Goal: Obtain resource: Download file/media

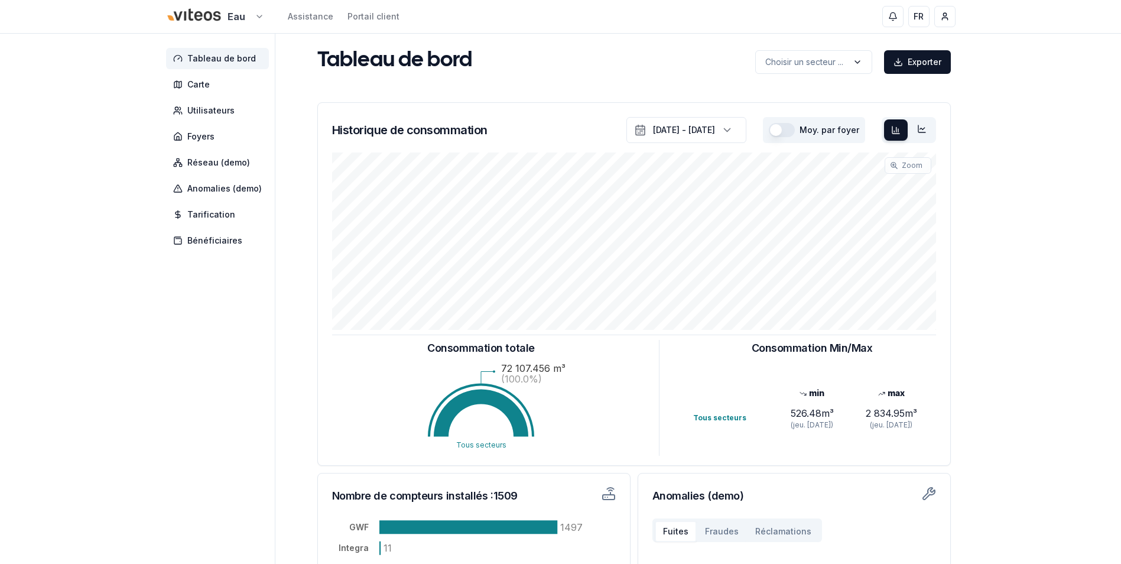
click at [255, 14] on html "Eau Assistance Portail client FR [PERSON_NAME] Tableau de bord Carte Utilisateu…" at bounding box center [560, 366] width 1121 height 732
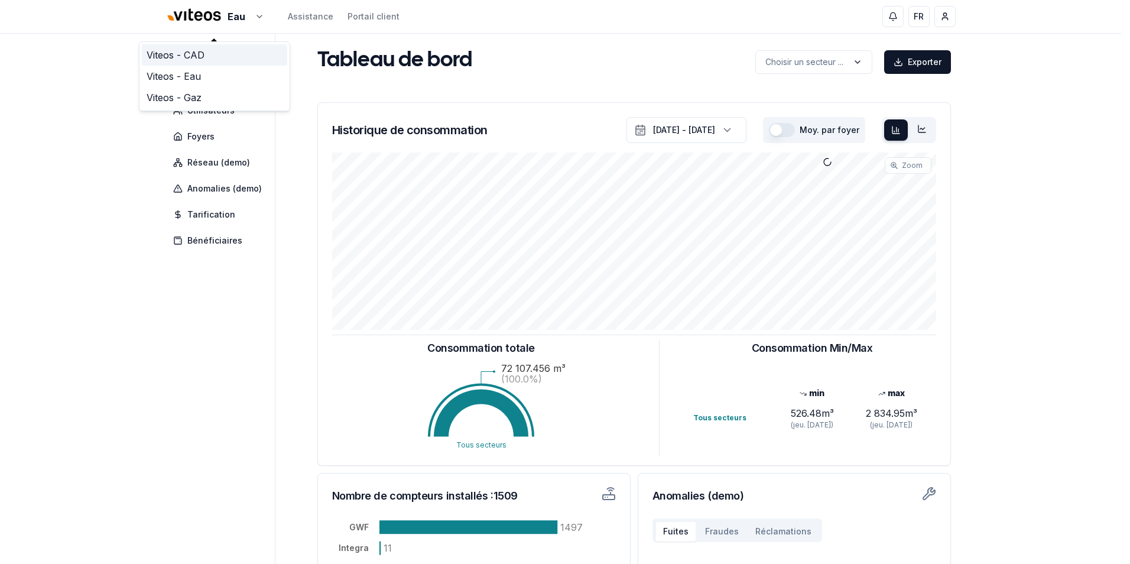
click at [187, 54] on link "Viteos - CAD" at bounding box center [214, 54] width 145 height 21
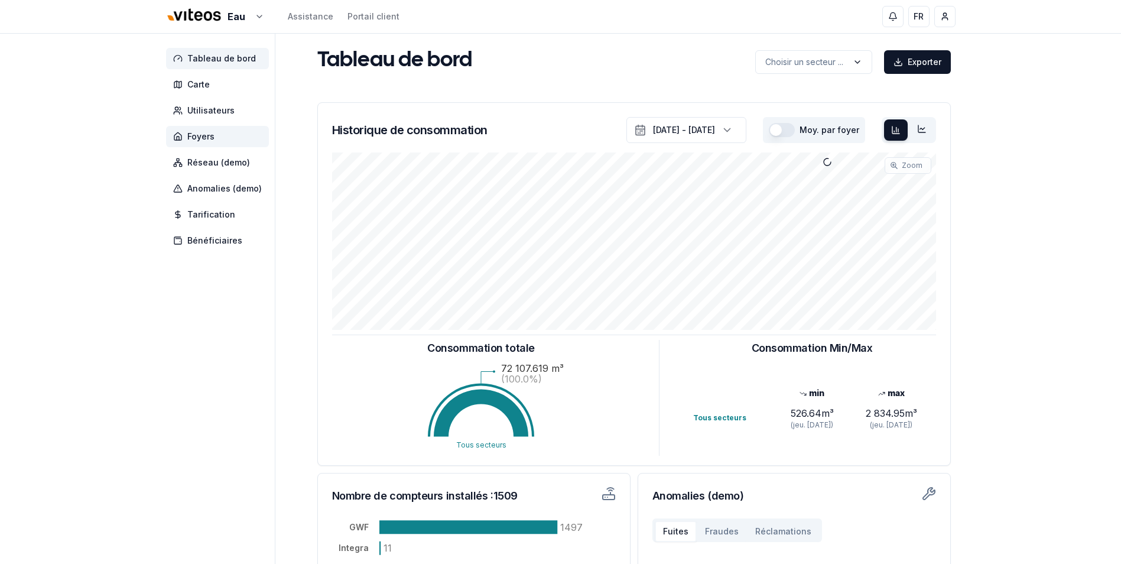
click at [221, 135] on span "Foyers" at bounding box center [217, 136] width 103 height 21
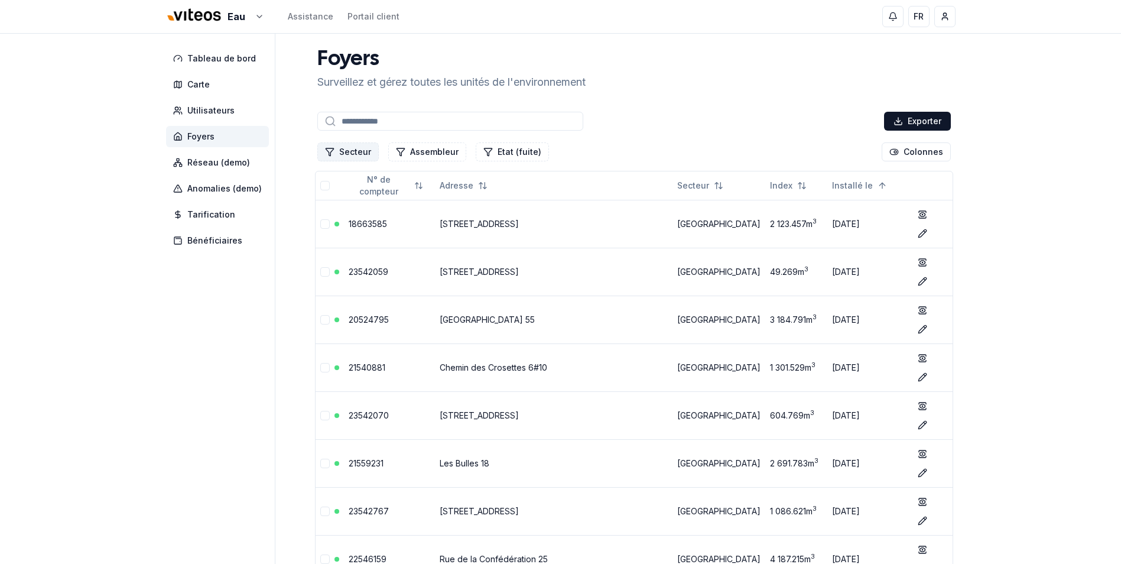
click at [350, 151] on button "Secteur" at bounding box center [347, 151] width 61 height 19
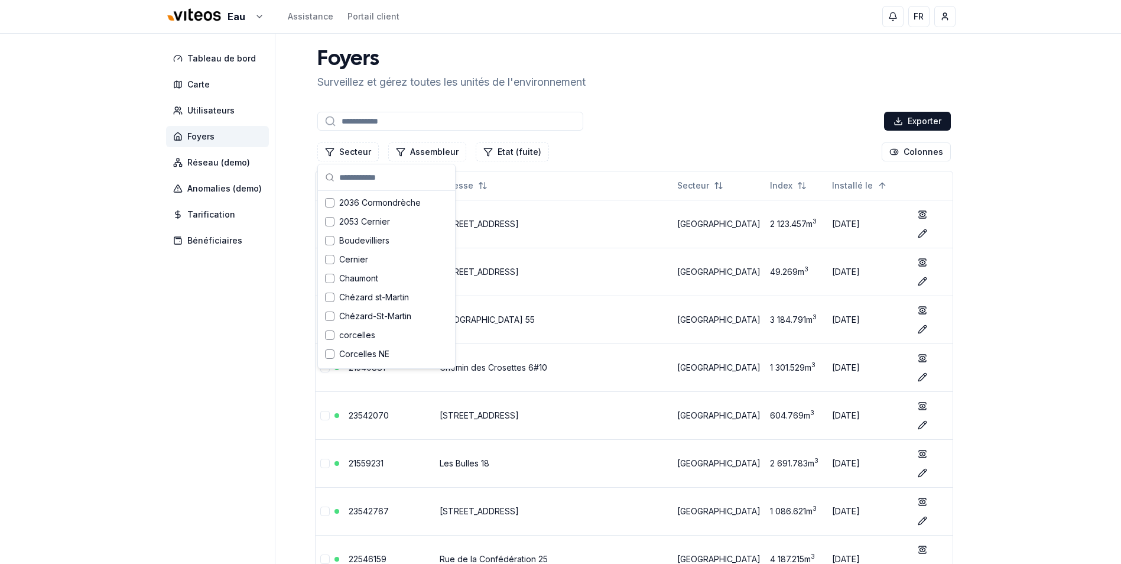
click at [697, 110] on div "Exporter" at bounding box center [634, 121] width 638 height 24
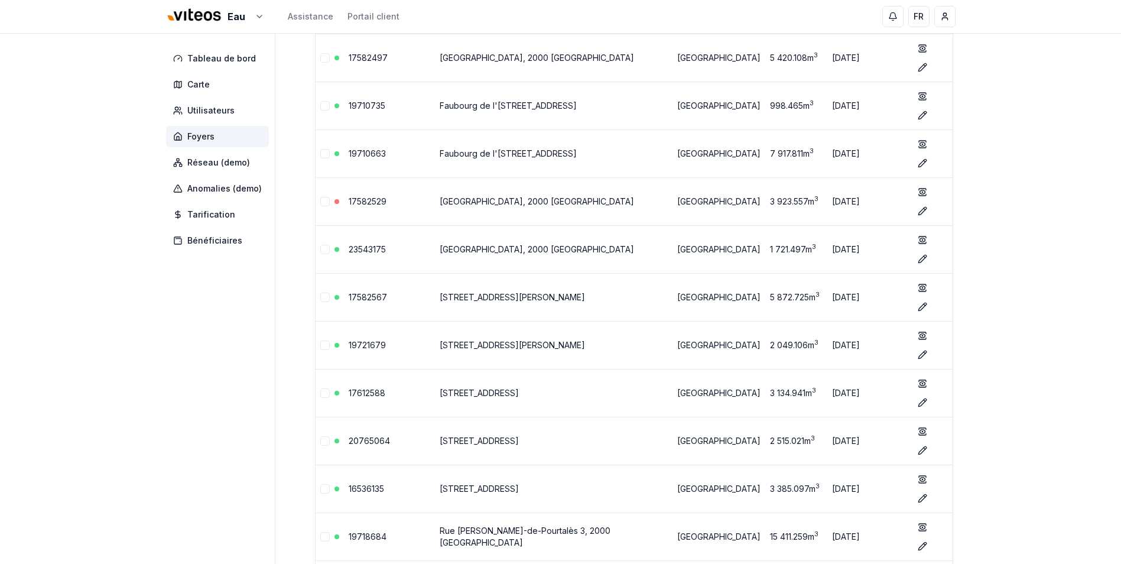
scroll to position [2634, 0]
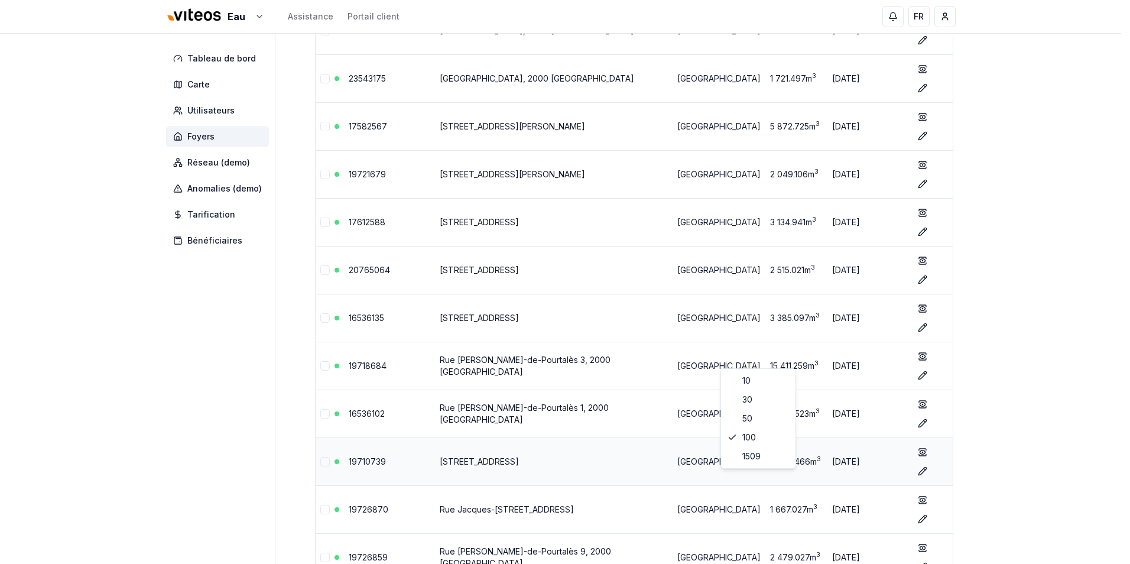
click at [752, 456] on td "[GEOGRAPHIC_DATA]" at bounding box center [718, 461] width 93 height 48
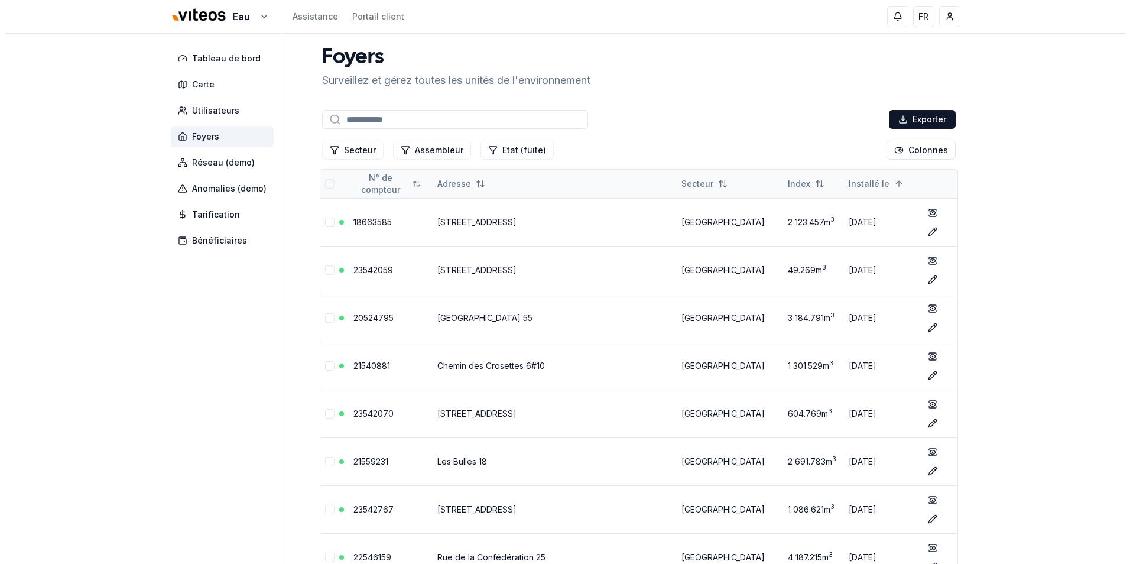
scroll to position [0, 0]
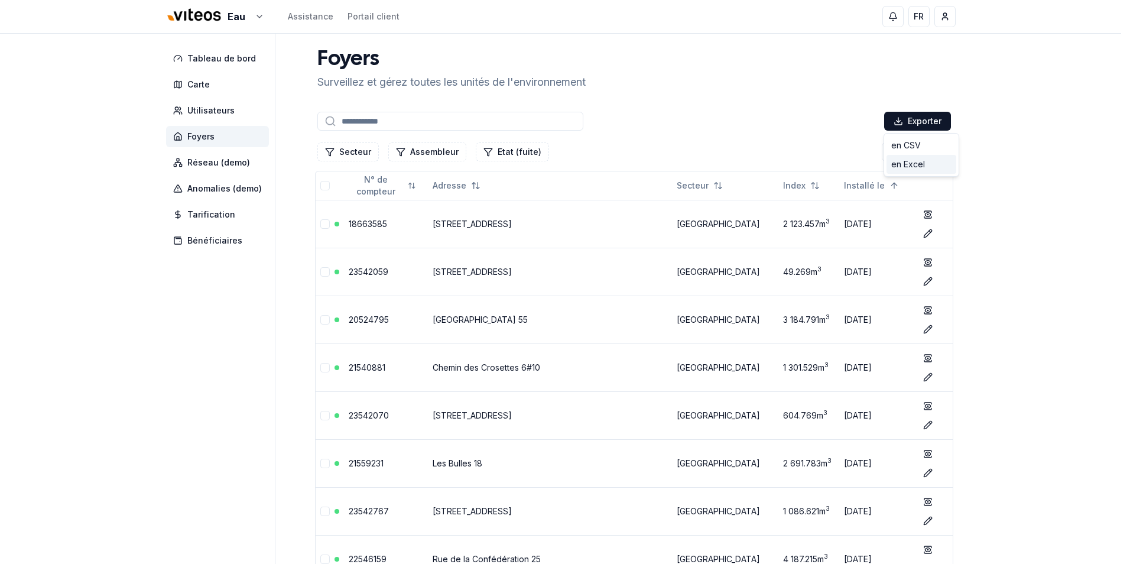
click at [909, 164] on div "en Excel" at bounding box center [921, 164] width 70 height 19
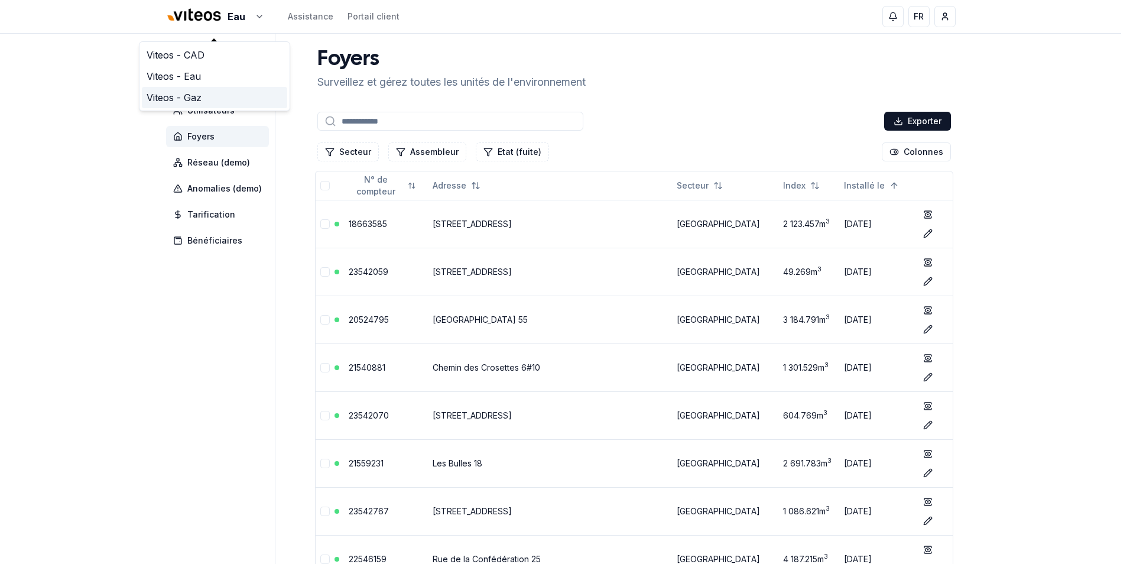
click at [197, 97] on link "Viteos - Gaz" at bounding box center [214, 97] width 145 height 21
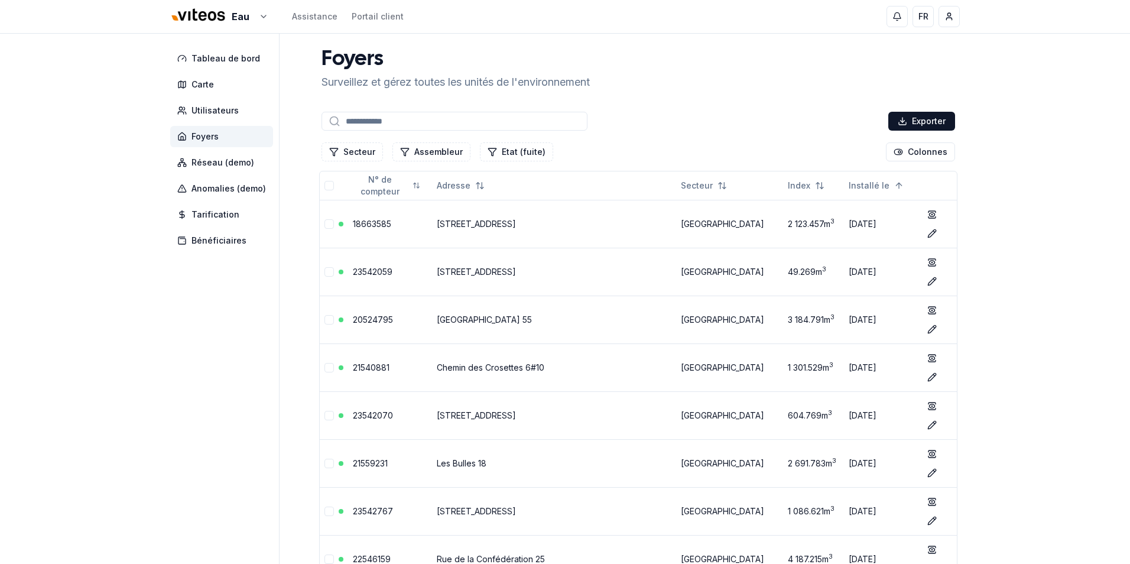
click at [213, 134] on span "Foyers" at bounding box center [204, 137] width 27 height 12
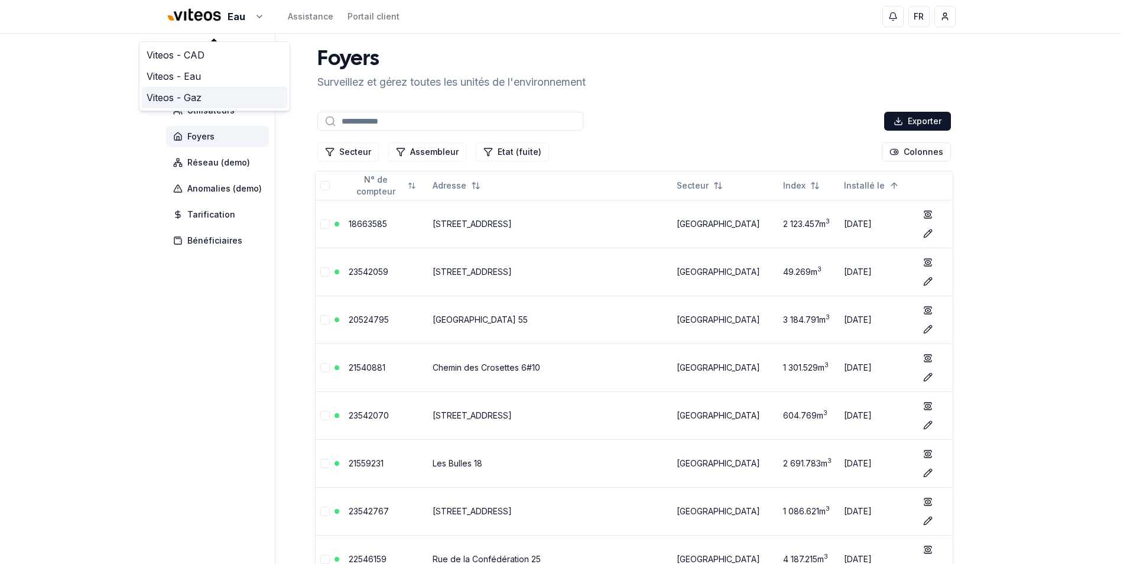
click at [198, 96] on link "Viteos - Gaz" at bounding box center [214, 97] width 145 height 21
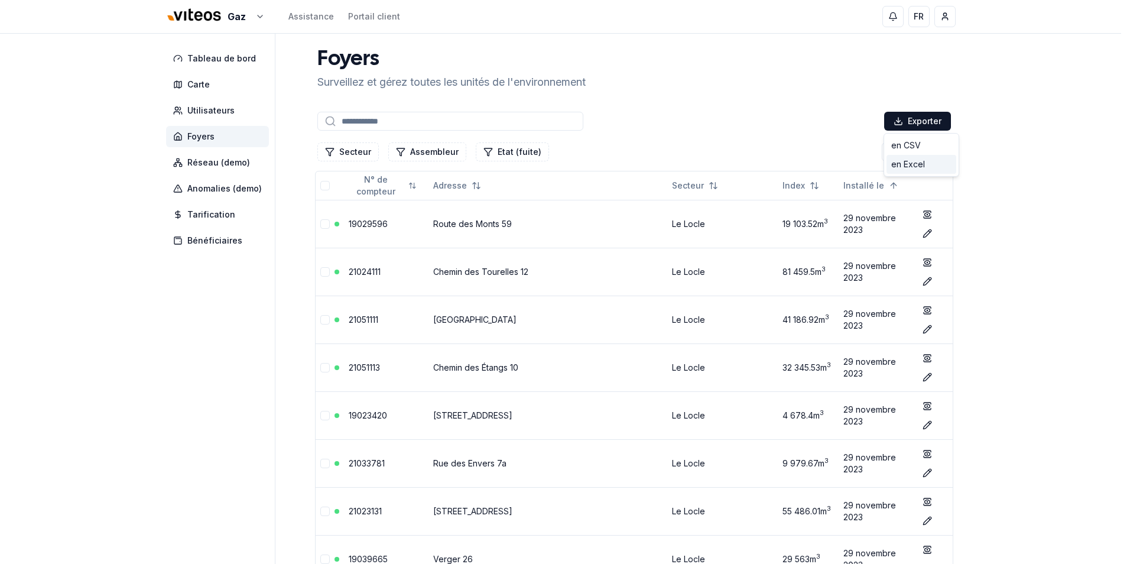
click at [908, 167] on div "en Excel" at bounding box center [921, 164] width 70 height 19
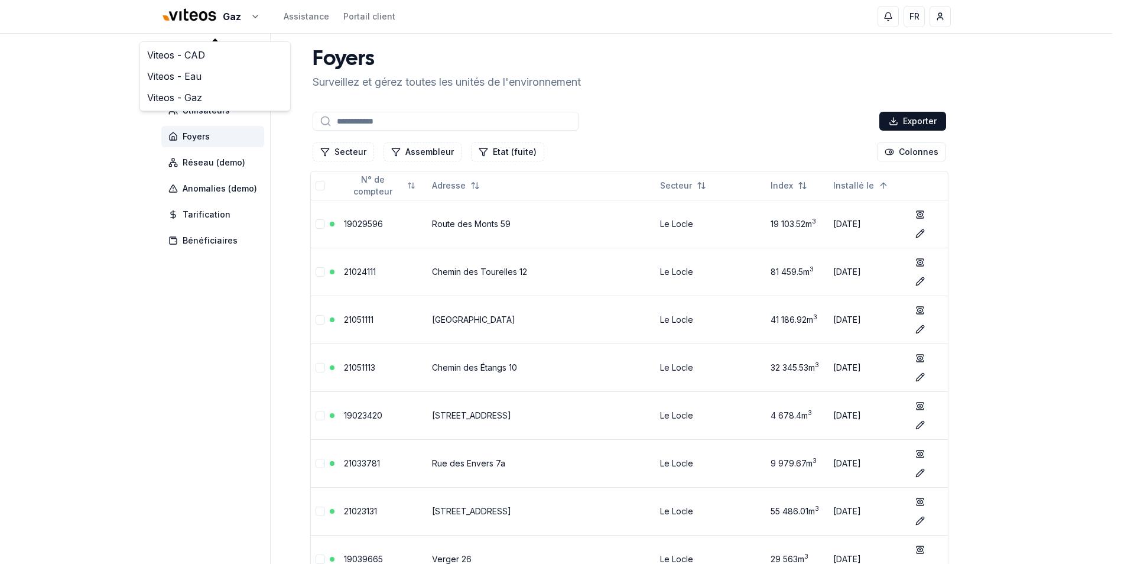
click at [201, 52] on link "Viteos - CAD" at bounding box center [214, 54] width 145 height 21
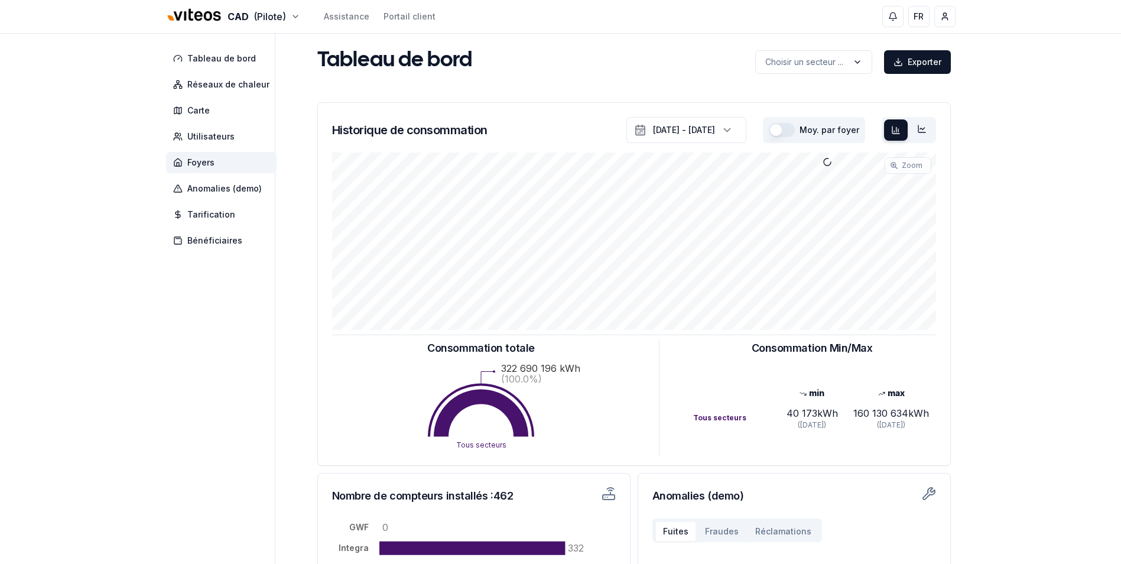
click at [204, 161] on span "Foyers" at bounding box center [200, 163] width 27 height 12
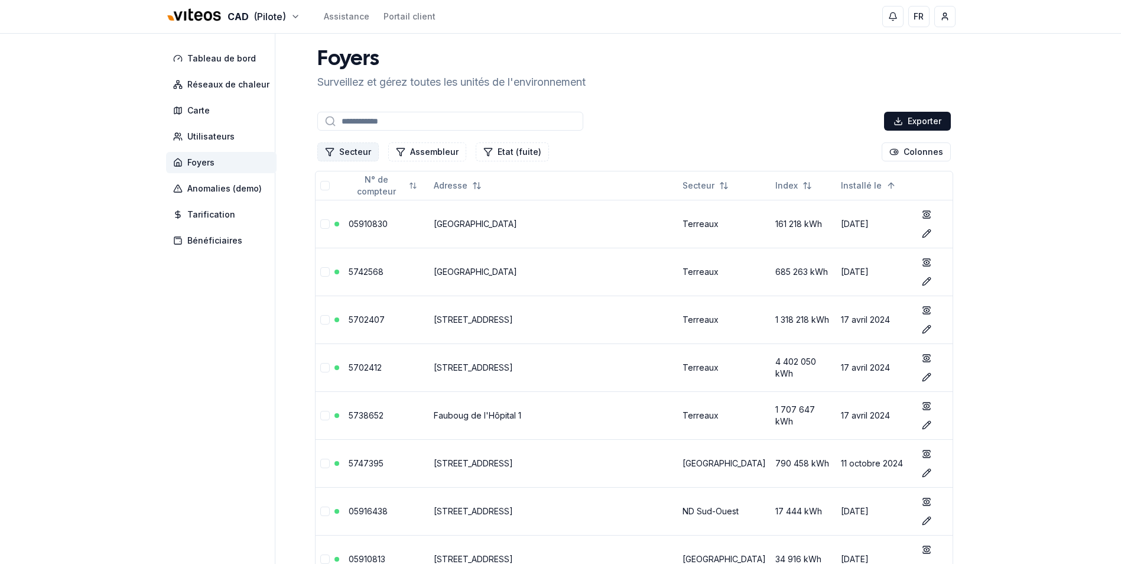
click at [358, 154] on button "Secteur" at bounding box center [347, 151] width 61 height 19
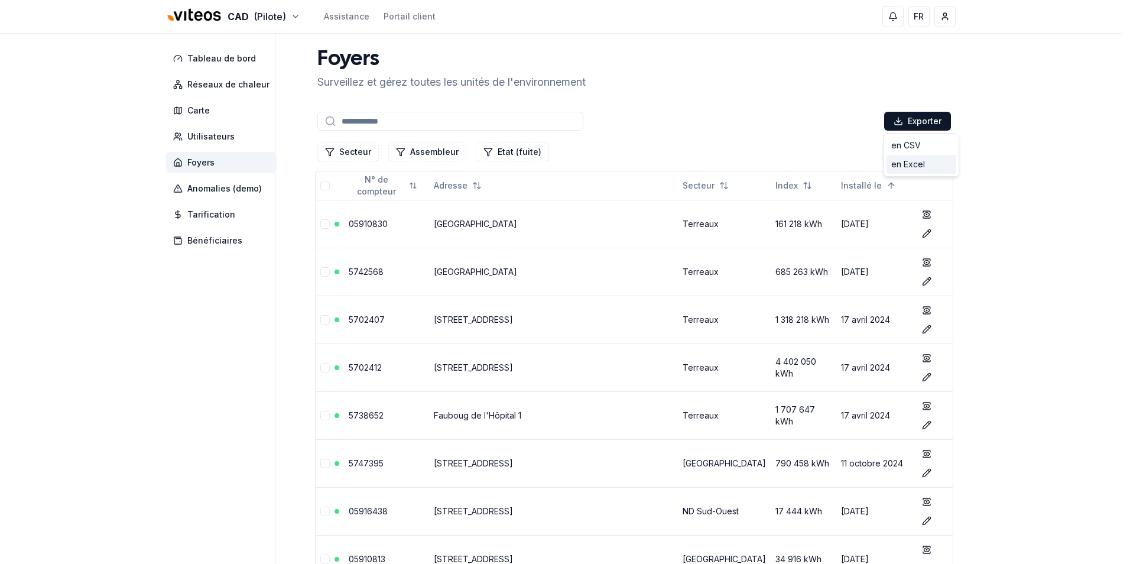
click at [906, 164] on div "en Excel" at bounding box center [921, 164] width 70 height 19
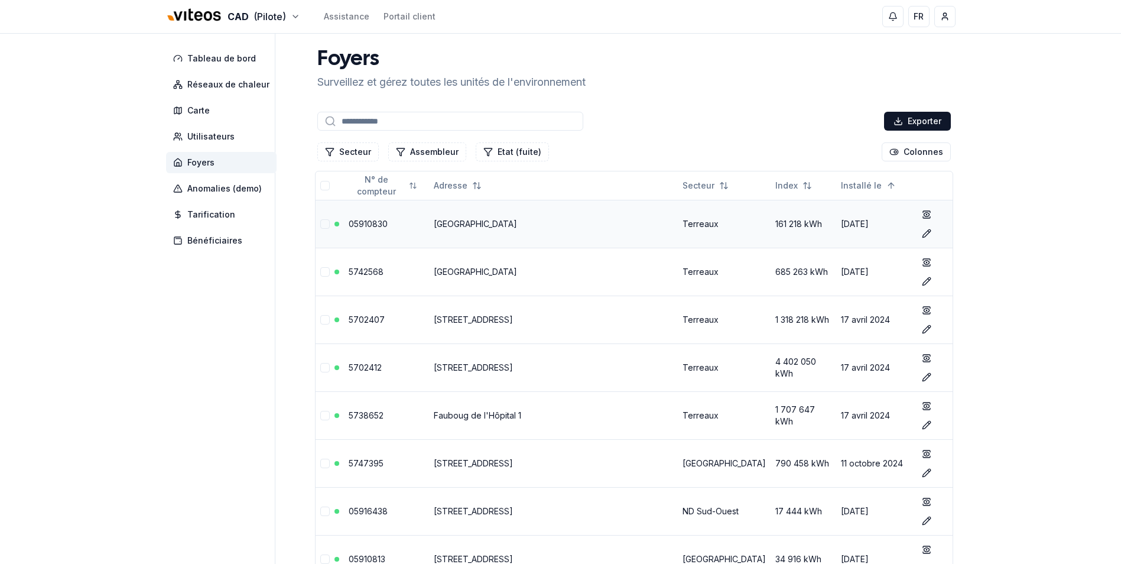
click at [363, 221] on link "05910830" at bounding box center [368, 224] width 39 height 10
